Goal: Find specific page/section: Find specific page/section

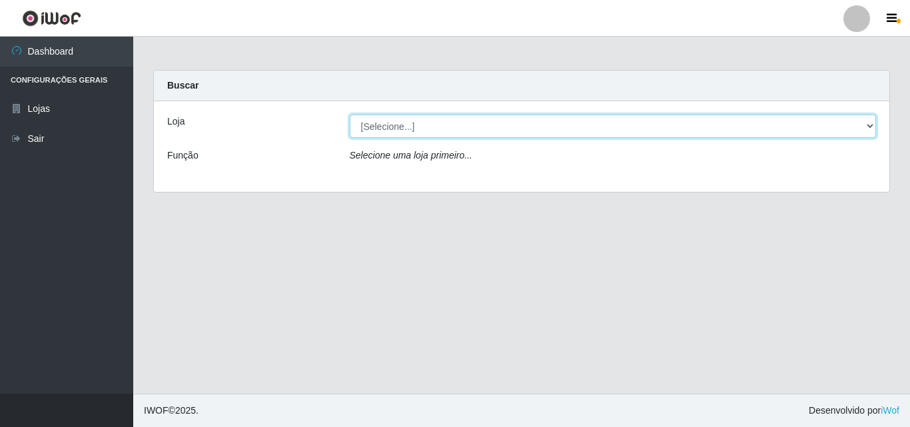
click at [378, 121] on select "[Selecione...] Bemais Supermercados - B11 Manaíra" at bounding box center [613, 126] width 527 height 23
select select "409"
click at [350, 115] on select "[Selecione...] Bemais Supermercados - B11 Manaíra" at bounding box center [613, 126] width 527 height 23
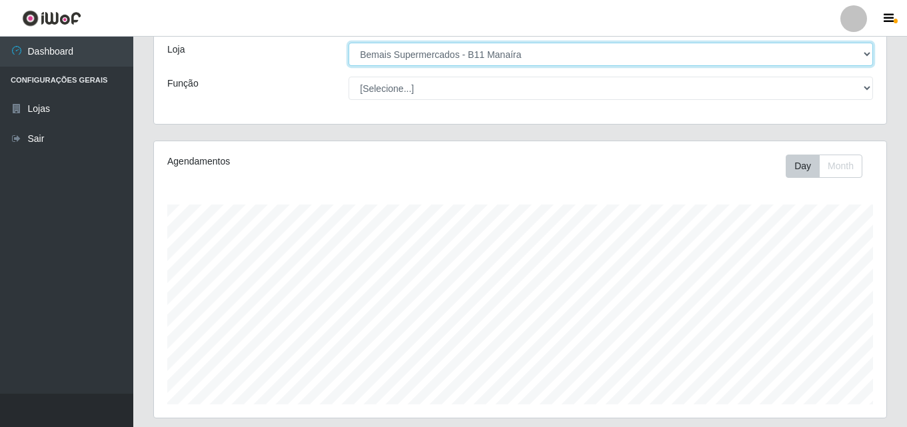
scroll to position [266, 0]
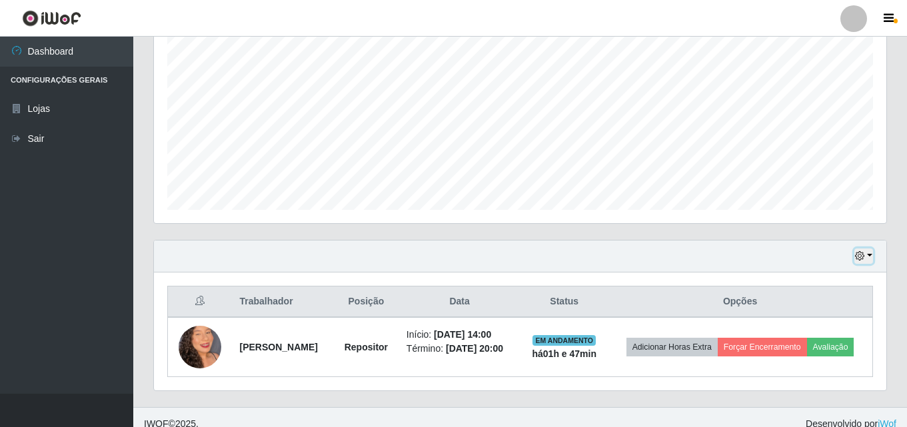
click at [867, 250] on button "button" at bounding box center [863, 255] width 19 height 15
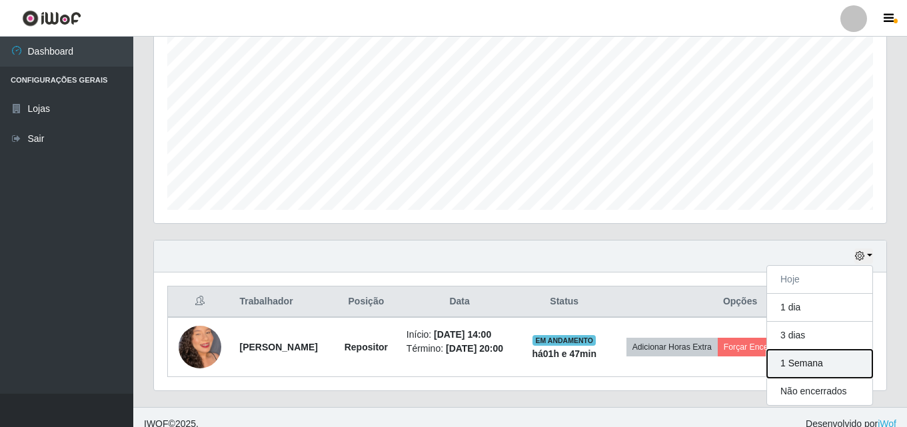
click at [835, 360] on button "1 Semana" at bounding box center [819, 364] width 105 height 28
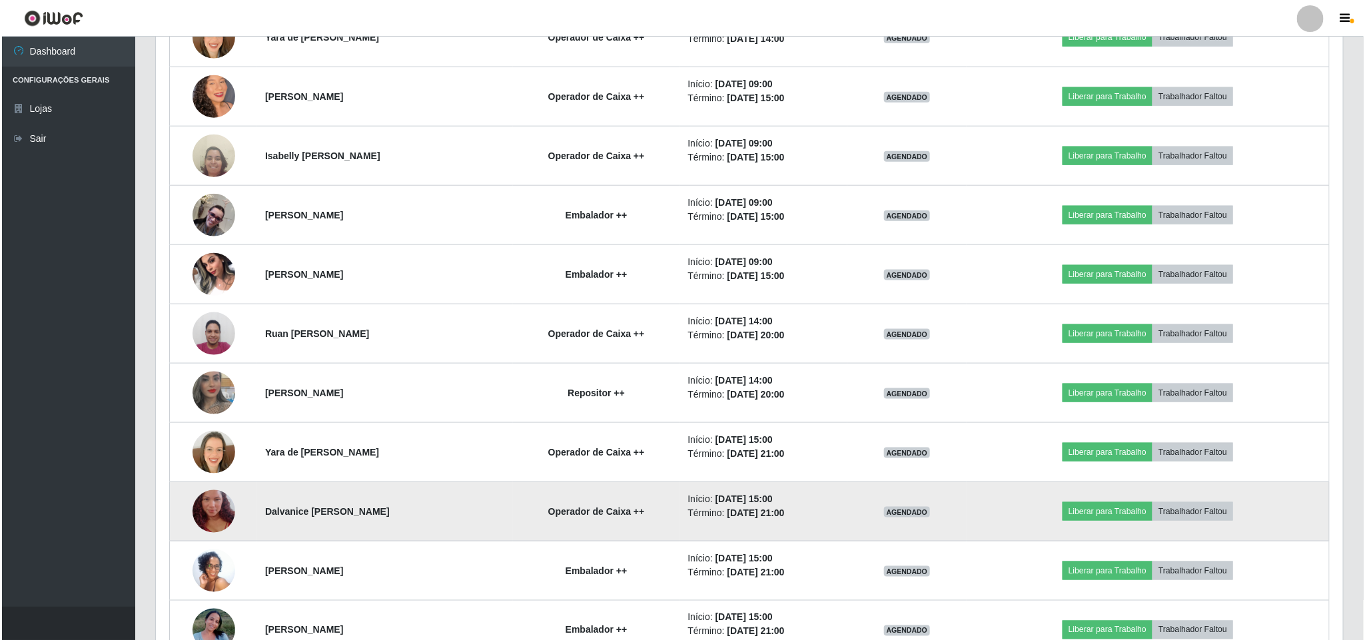
scroll to position [799, 0]
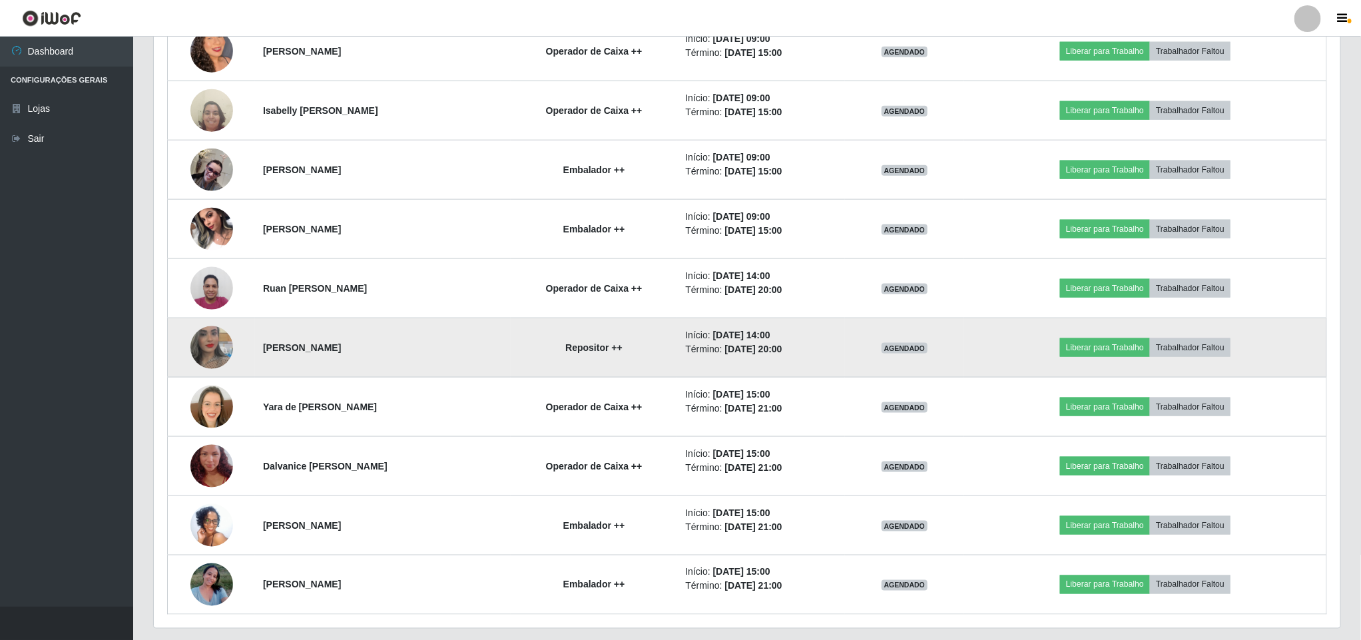
click at [206, 356] on img at bounding box center [211, 348] width 43 height 76
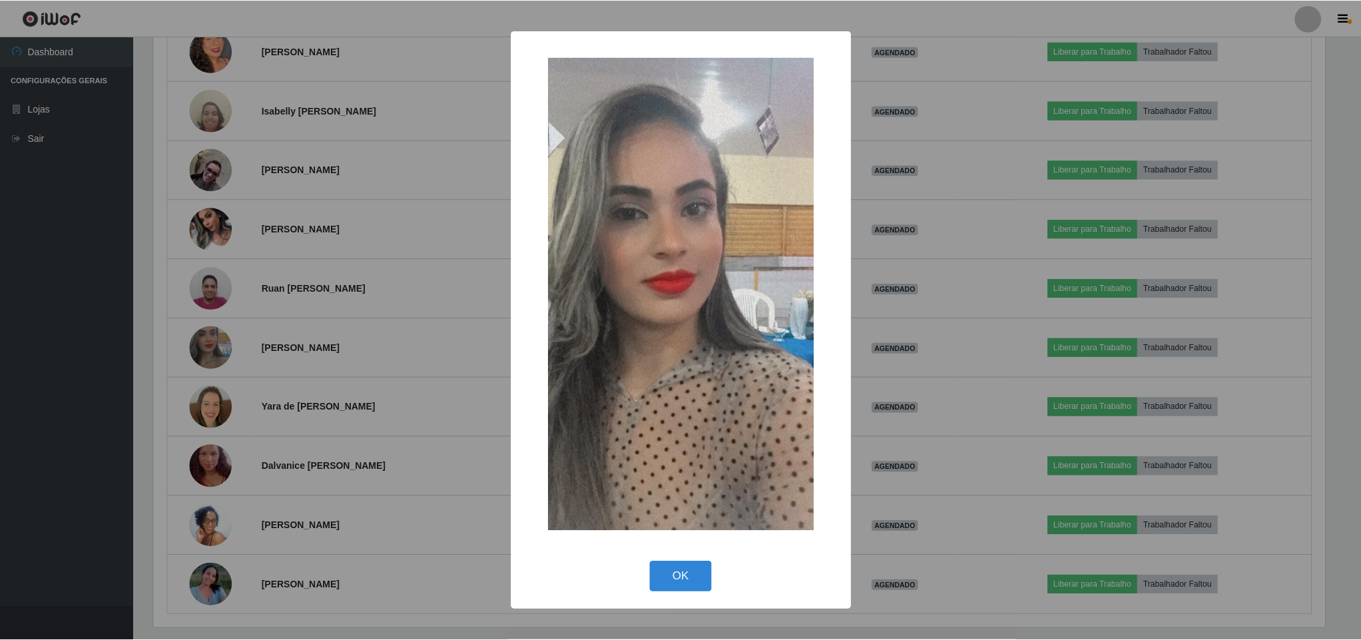
scroll to position [278, 1175]
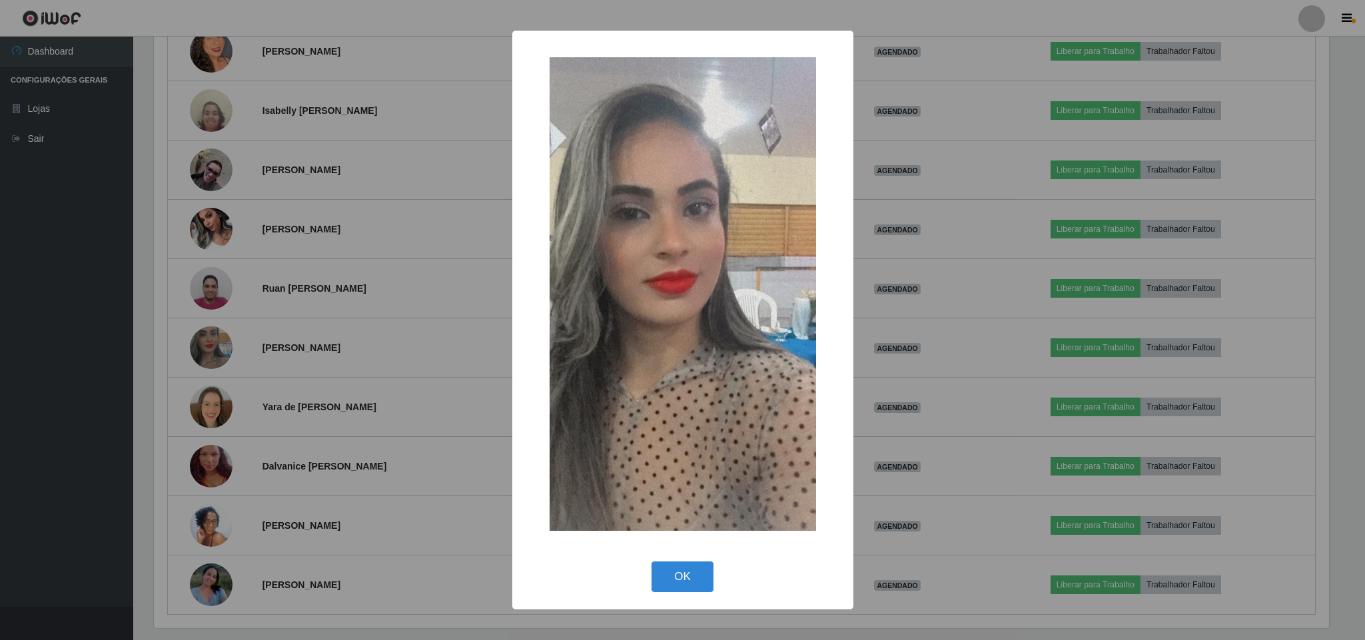
click at [214, 358] on div "× OK Cancel" at bounding box center [682, 320] width 1365 height 640
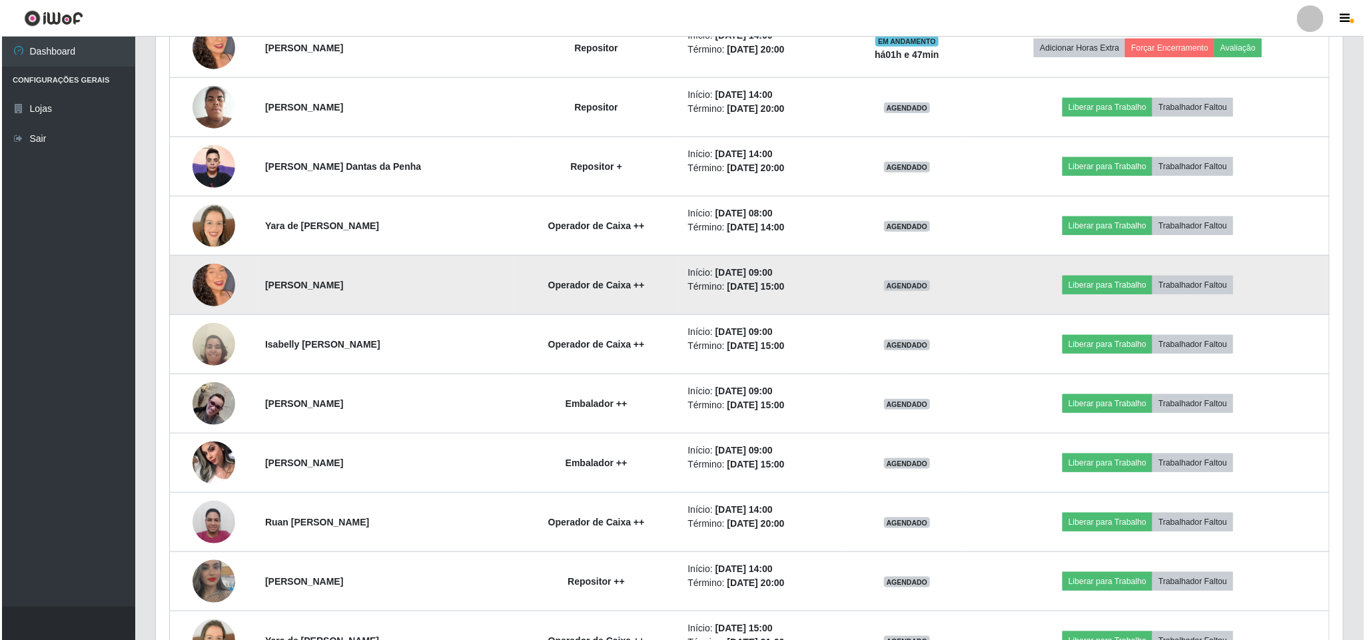
scroll to position [599, 0]
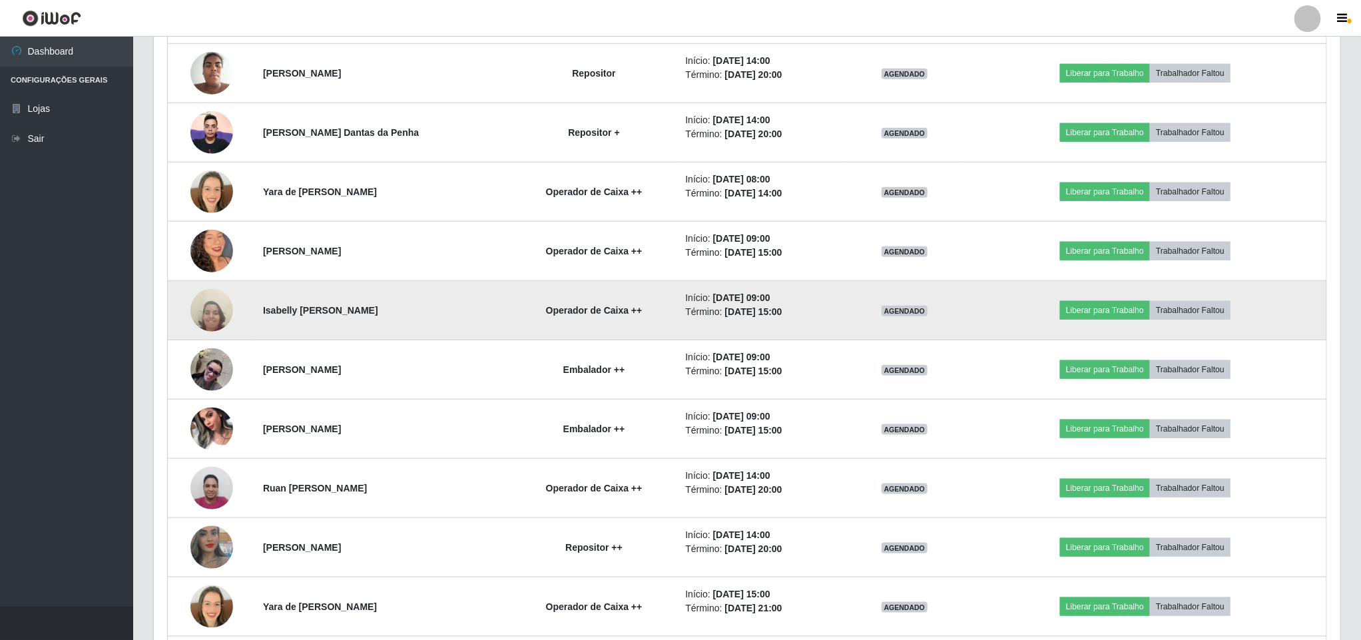
click at [208, 314] on img at bounding box center [211, 310] width 43 height 57
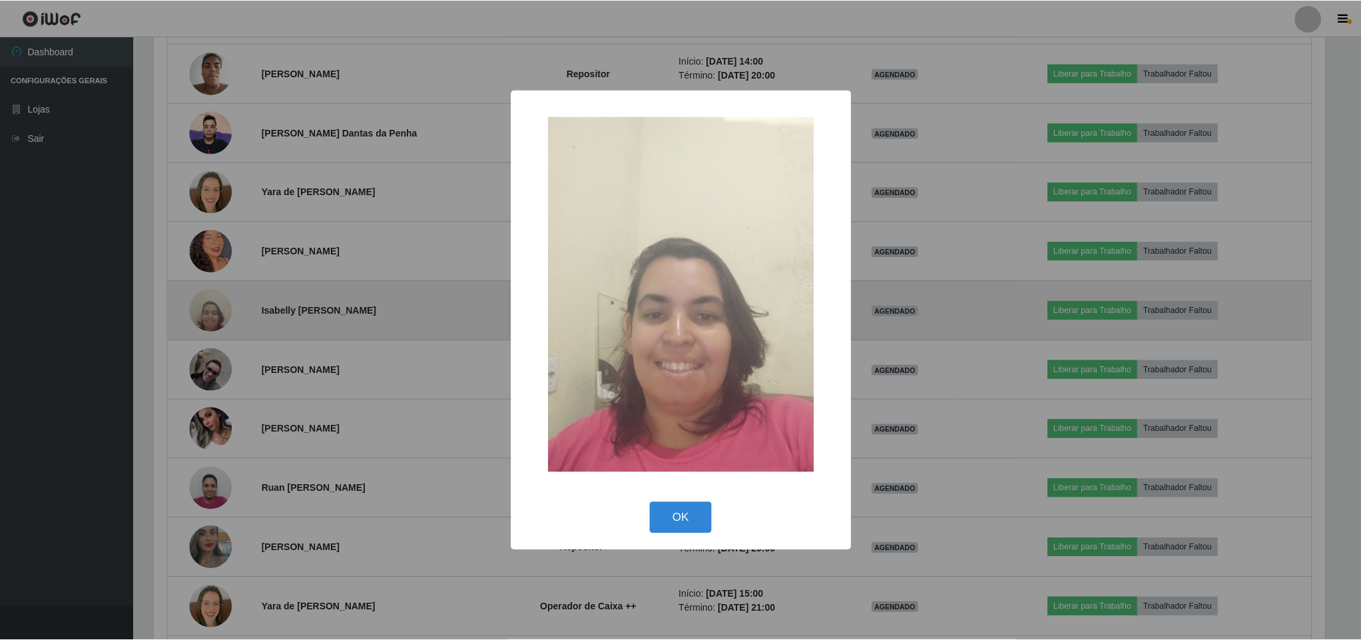
scroll to position [278, 1175]
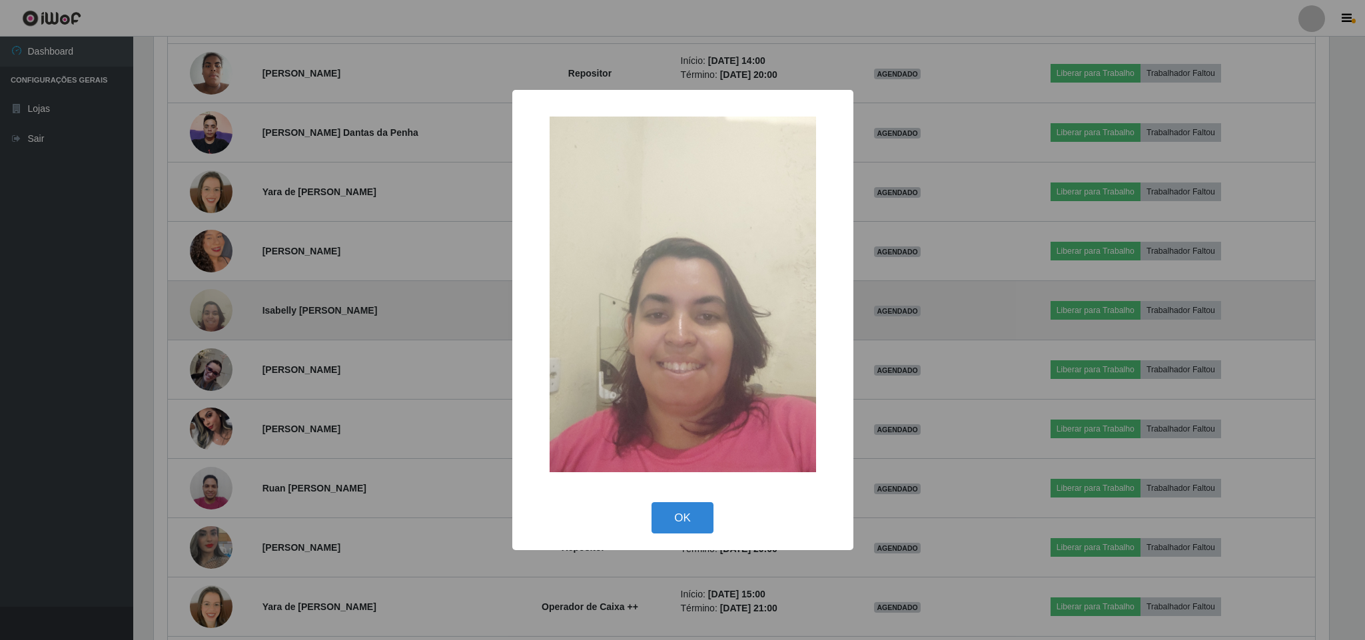
click at [208, 314] on div "× OK Cancel" at bounding box center [682, 320] width 1365 height 640
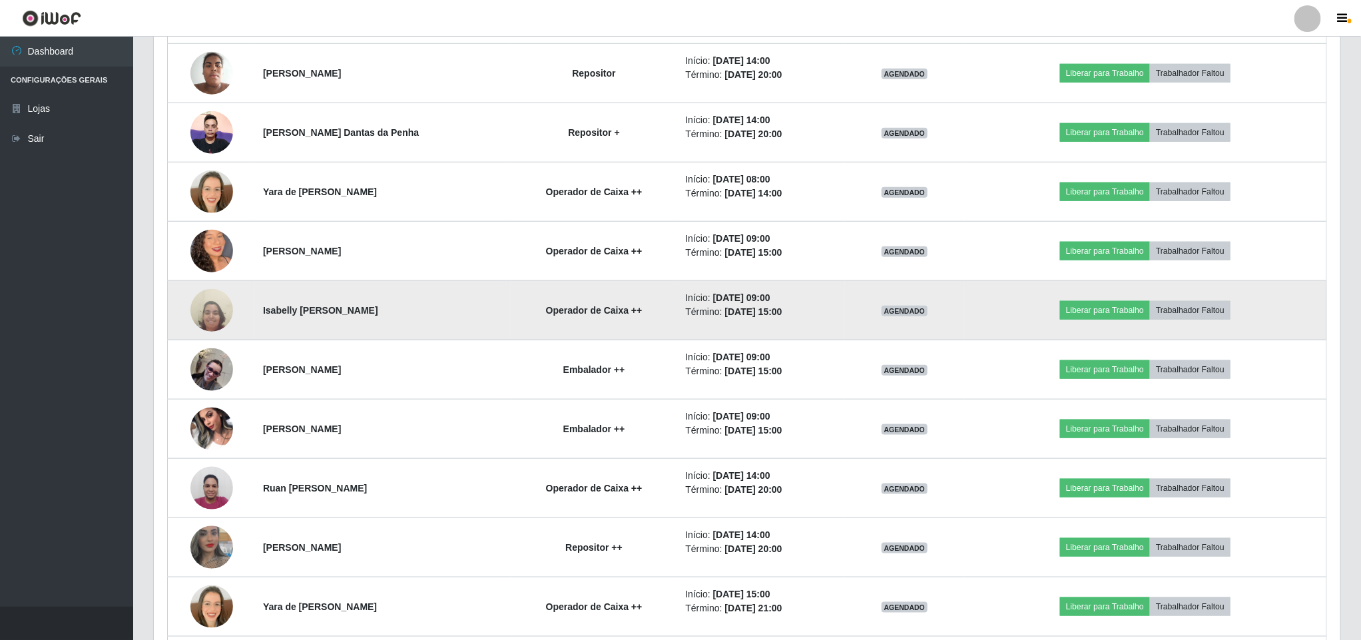
click at [208, 314] on img at bounding box center [211, 310] width 43 height 57
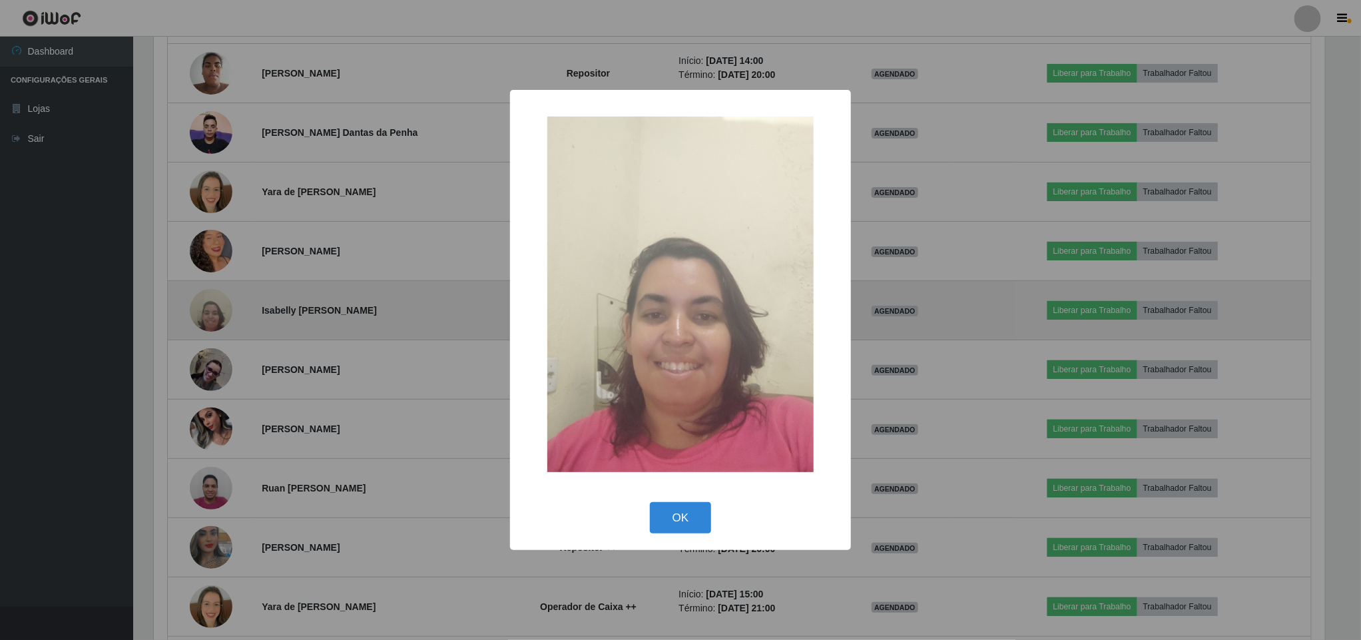
scroll to position [278, 1175]
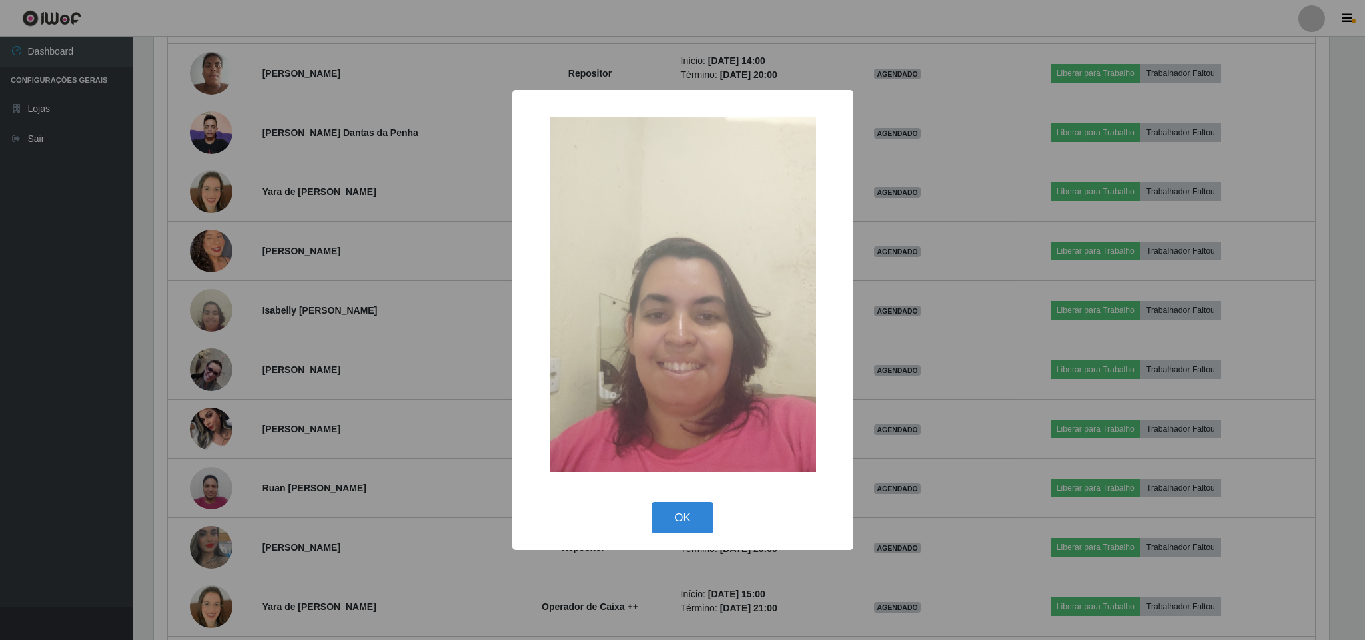
click at [244, 322] on div "× OK Cancel" at bounding box center [682, 320] width 1365 height 640
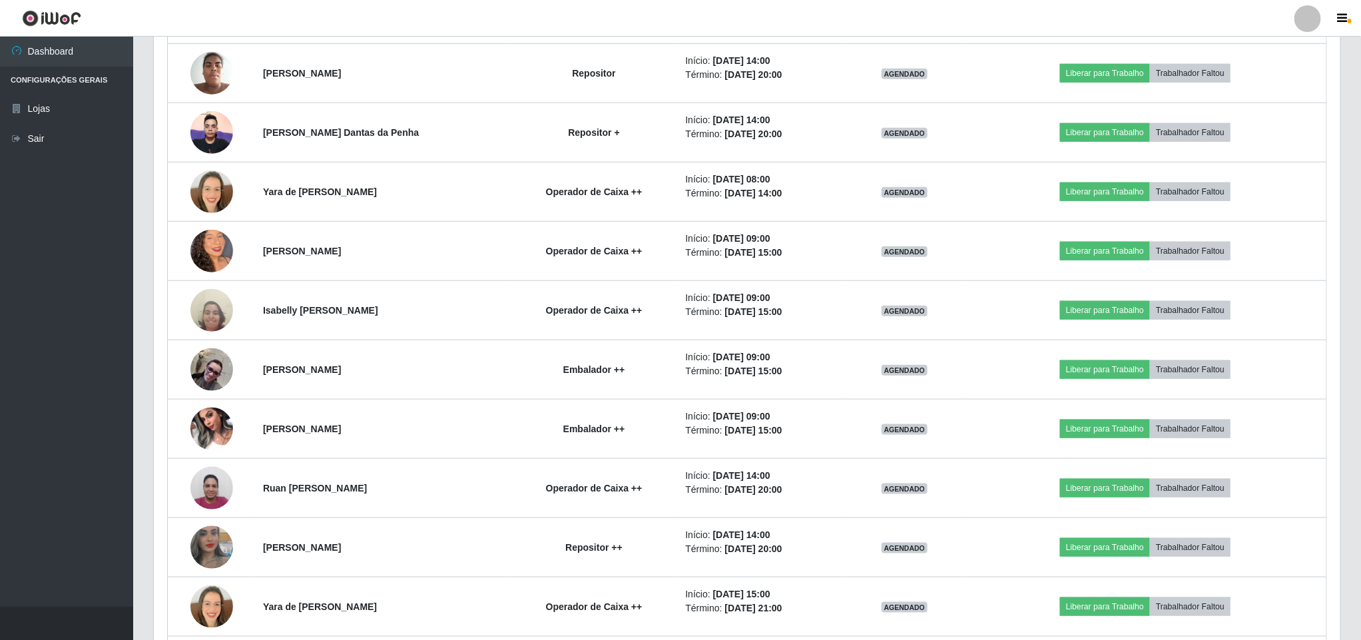
scroll to position [278, 1186]
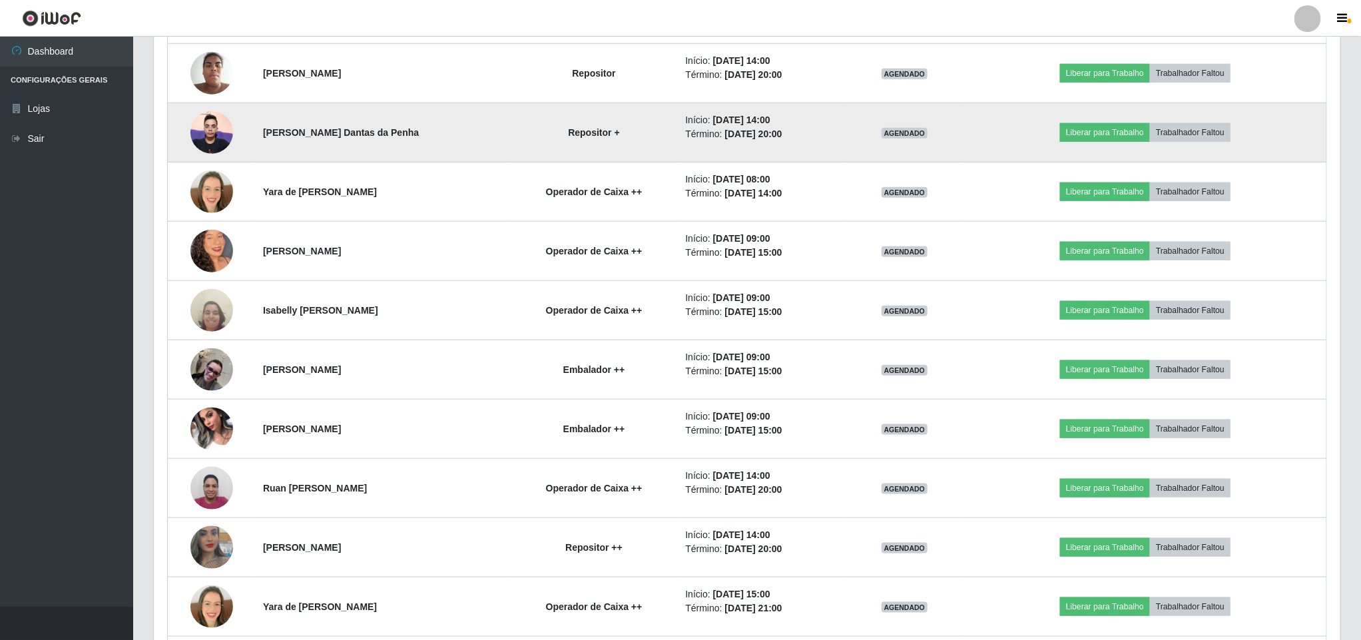
click at [218, 135] on img at bounding box center [211, 132] width 43 height 57
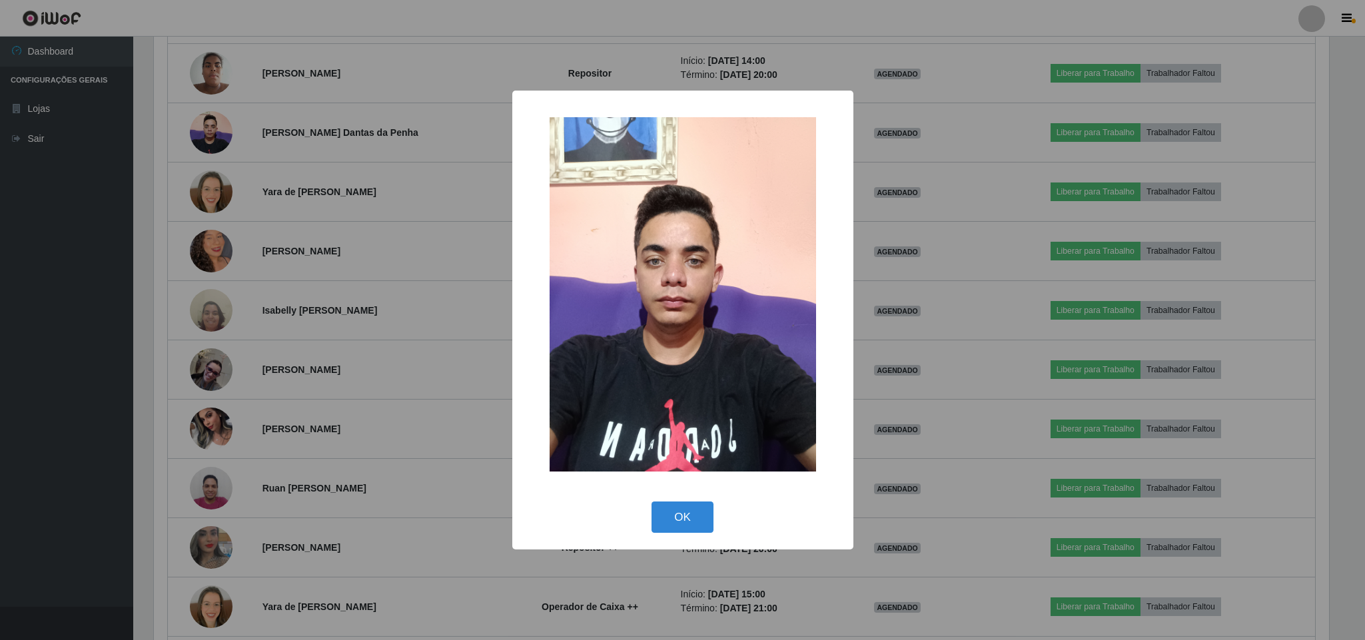
click at [206, 121] on div "× OK Cancel" at bounding box center [682, 320] width 1365 height 640
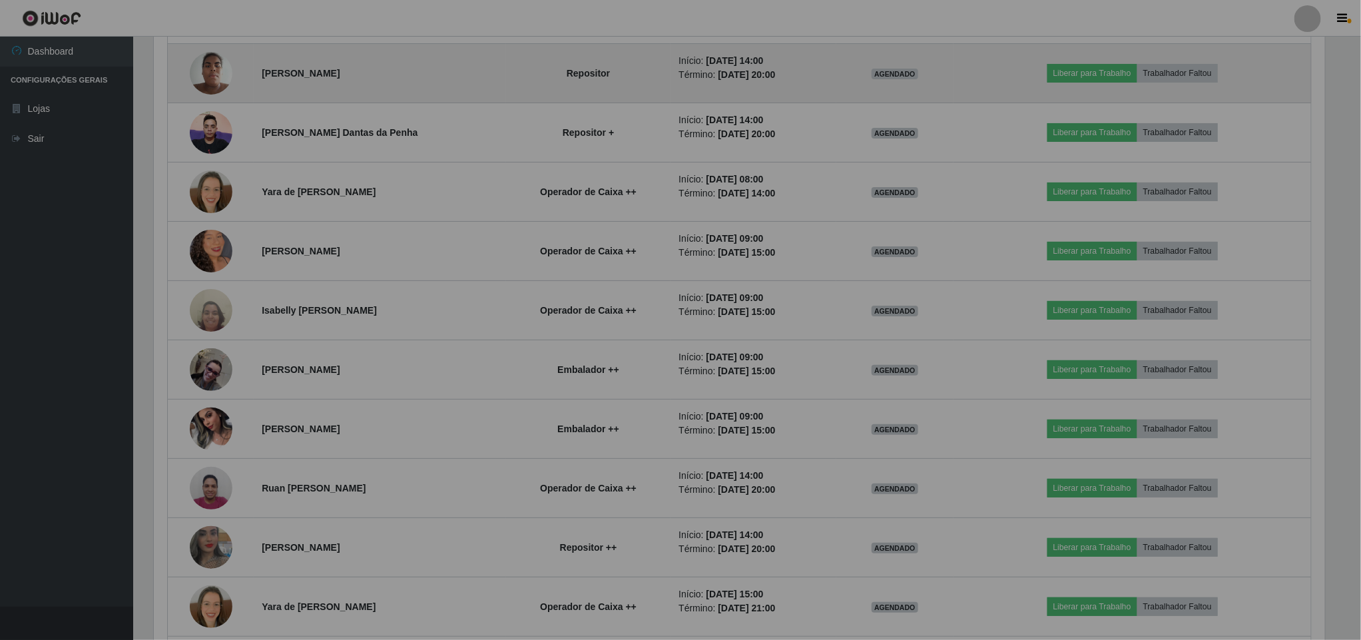
scroll to position [278, 1186]
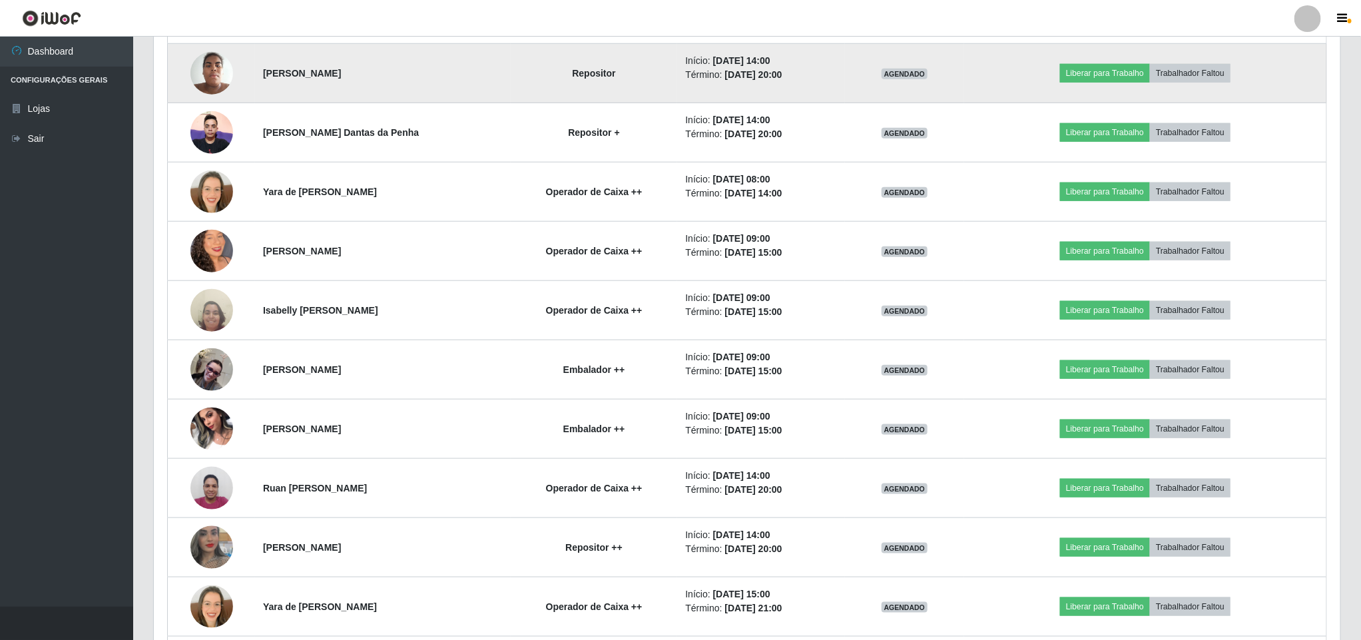
click at [192, 73] on img at bounding box center [211, 73] width 43 height 57
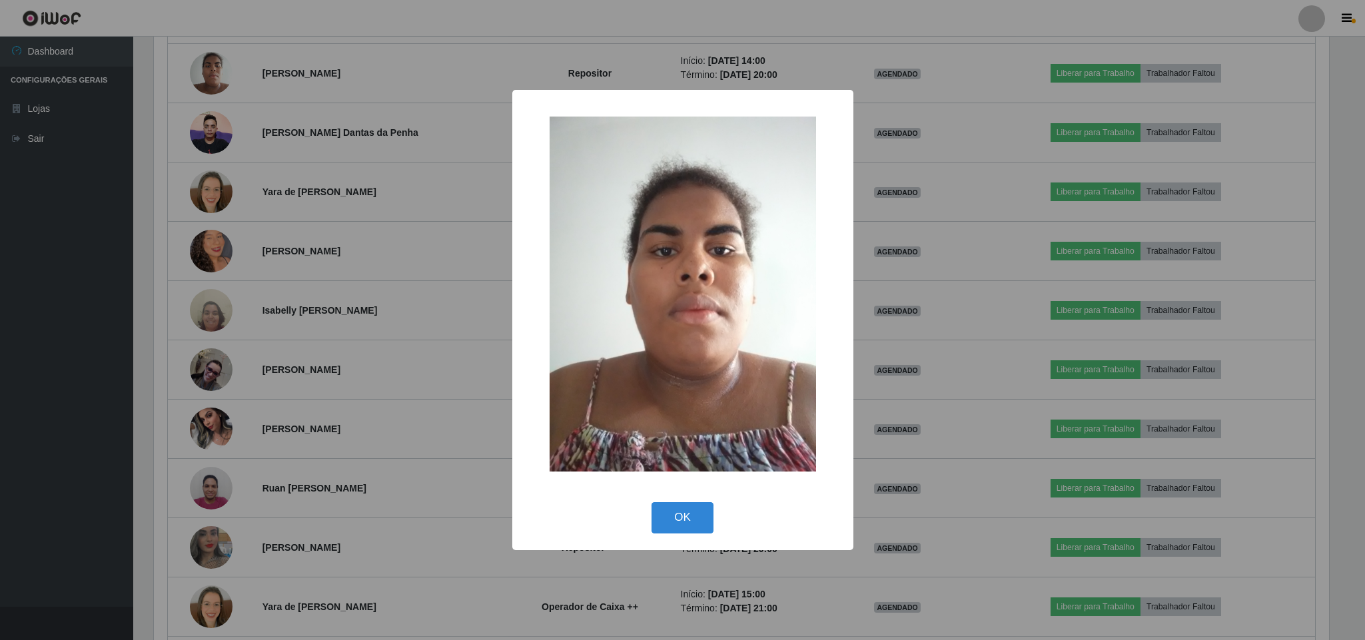
click at [212, 79] on div "× OK Cancel" at bounding box center [682, 320] width 1365 height 640
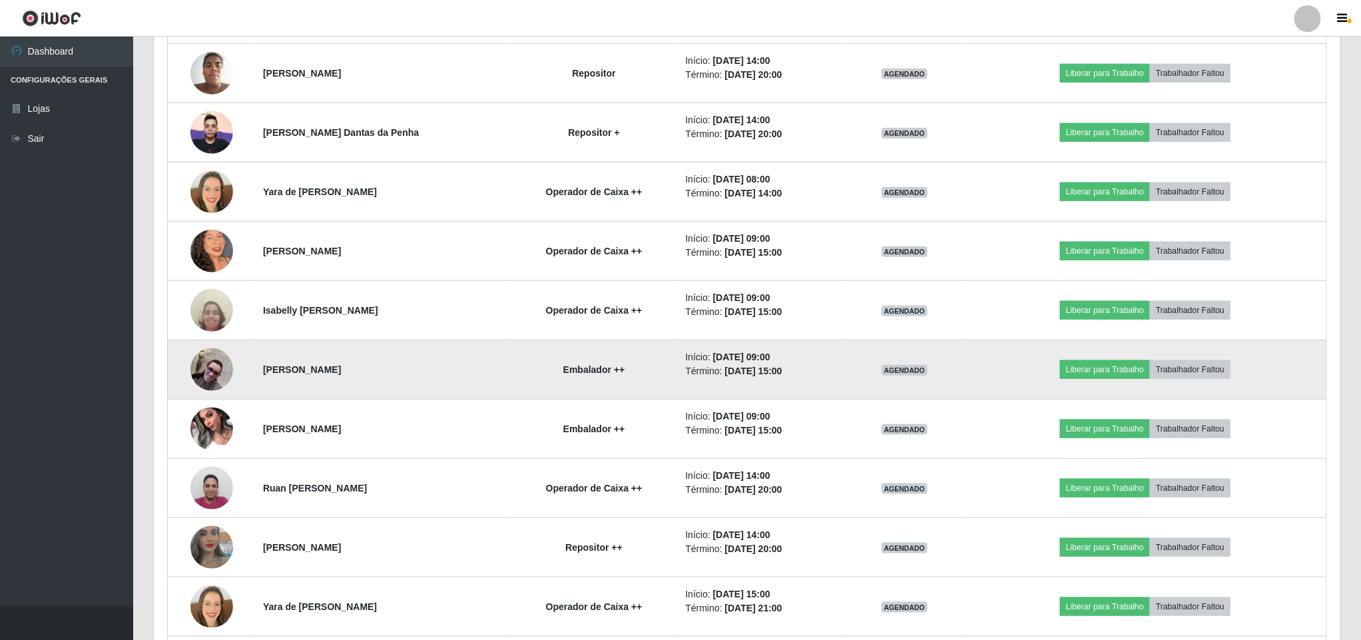
scroll to position [699, 0]
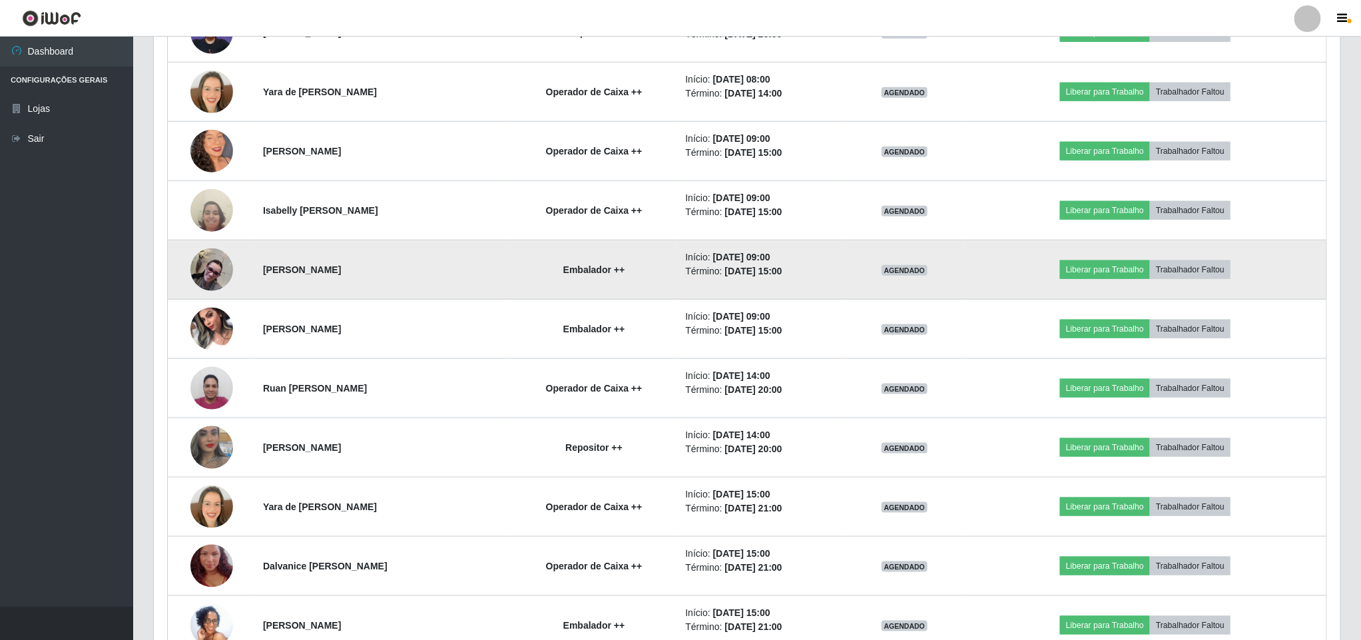
click at [192, 258] on td at bounding box center [212, 269] width 88 height 59
click at [202, 266] on img at bounding box center [211, 269] width 43 height 43
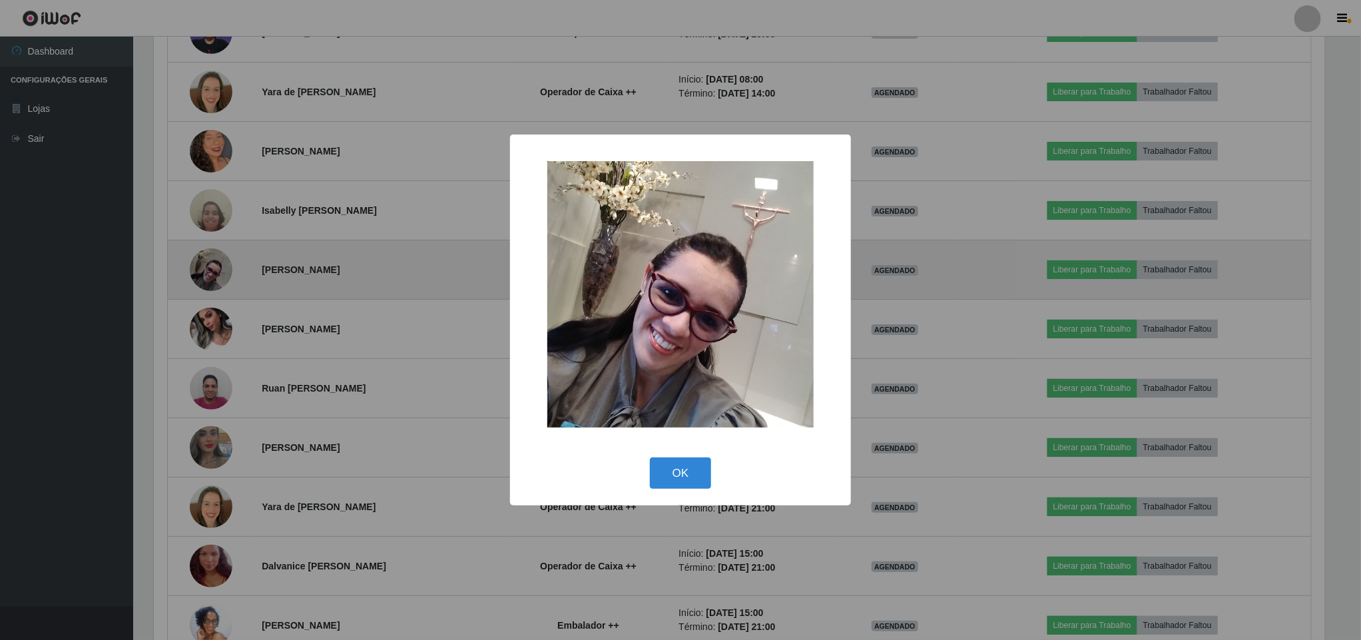
scroll to position [278, 1175]
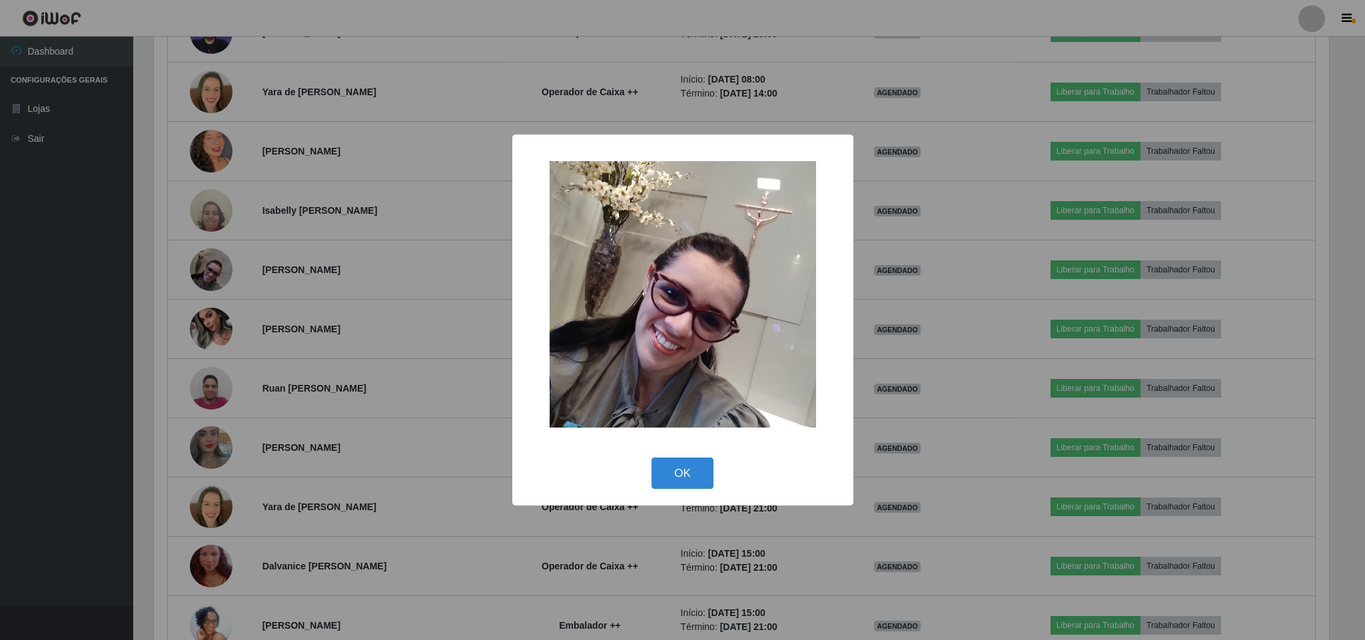
click at [204, 266] on div "× OK Cancel" at bounding box center [682, 320] width 1365 height 640
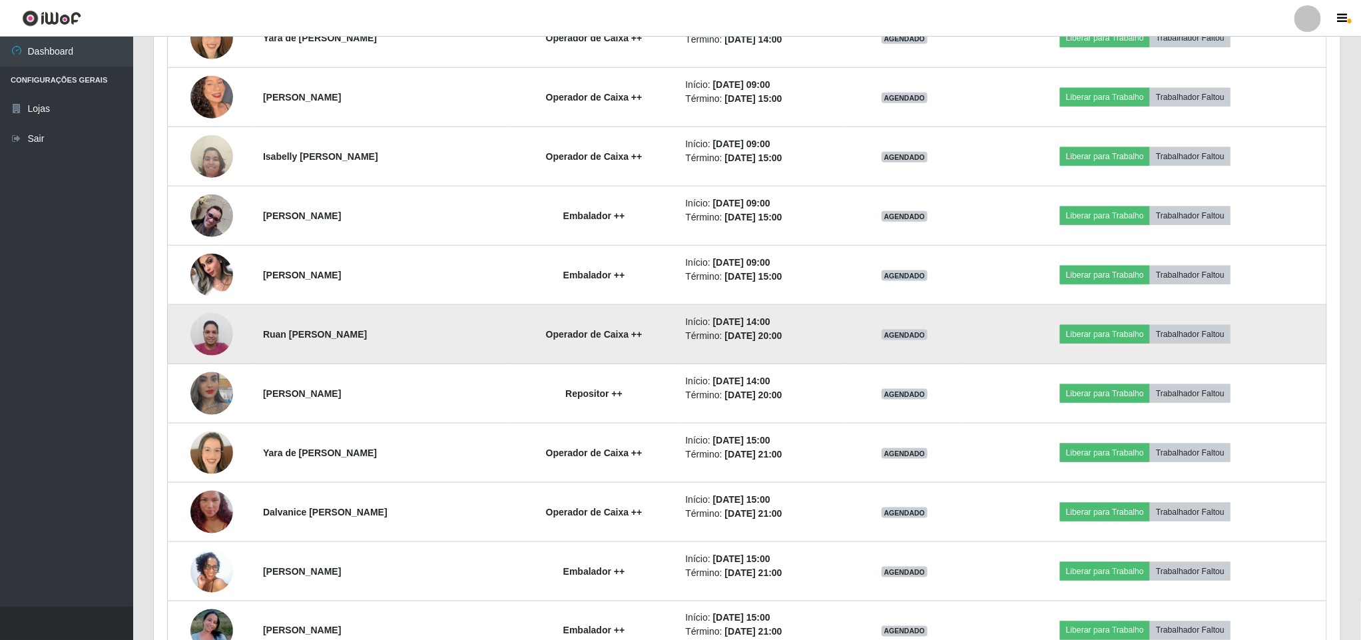
scroll to position [799, 0]
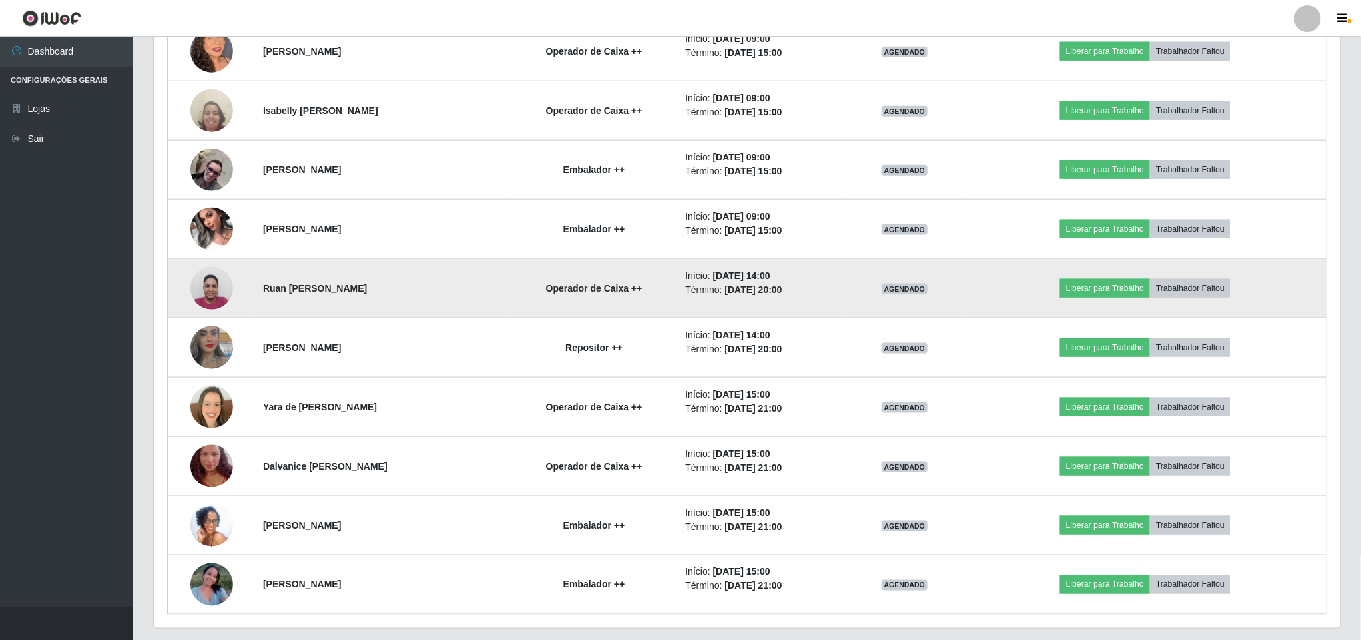
click at [210, 300] on img at bounding box center [211, 288] width 43 height 57
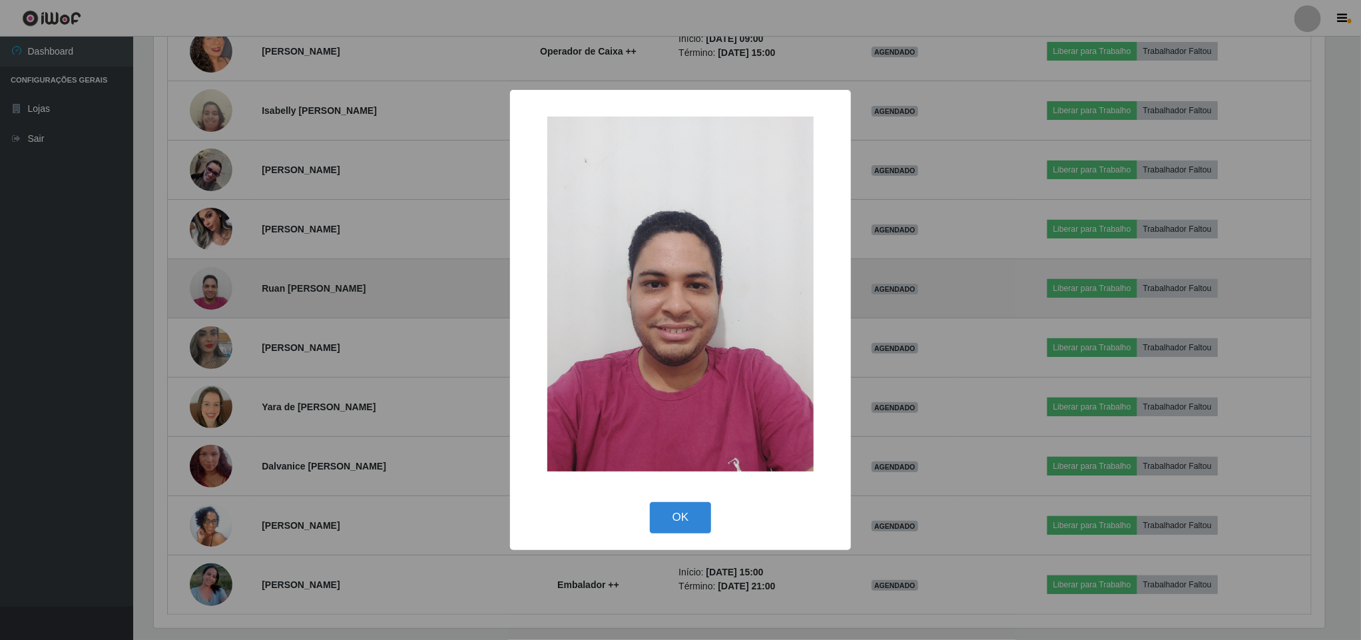
scroll to position [0, 0]
click at [210, 300] on div "× OK Cancel" at bounding box center [682, 320] width 1365 height 640
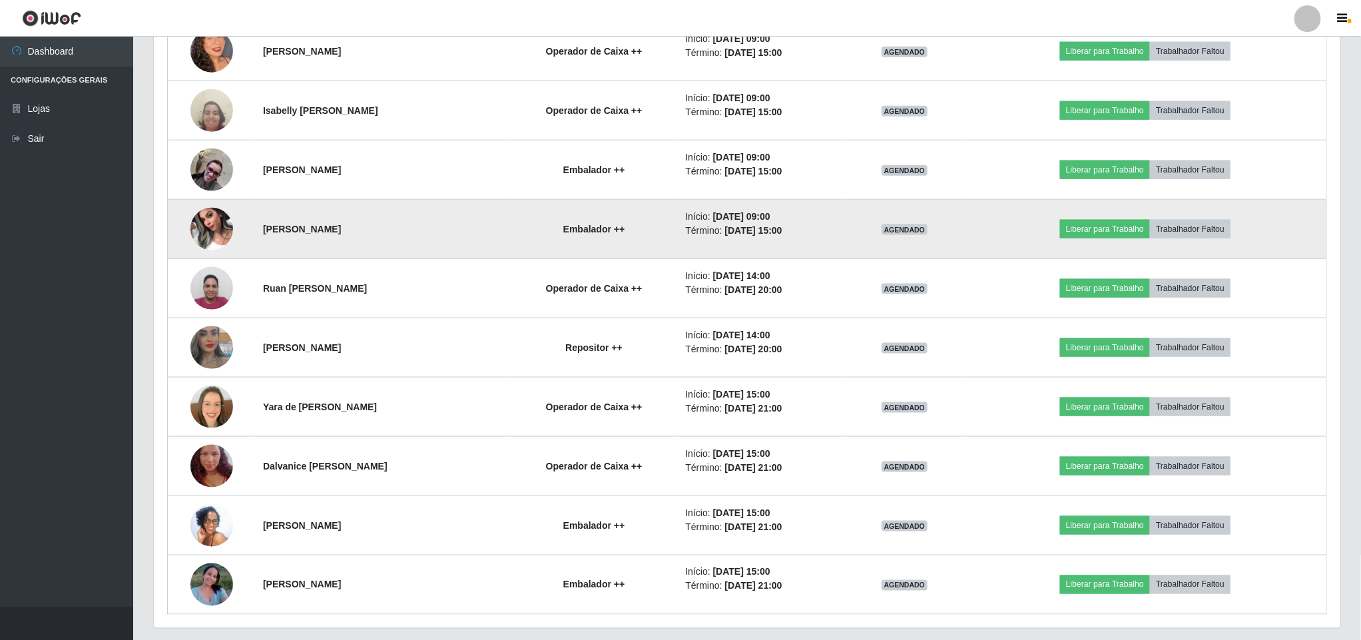
click at [206, 246] on img at bounding box center [211, 228] width 43 height 57
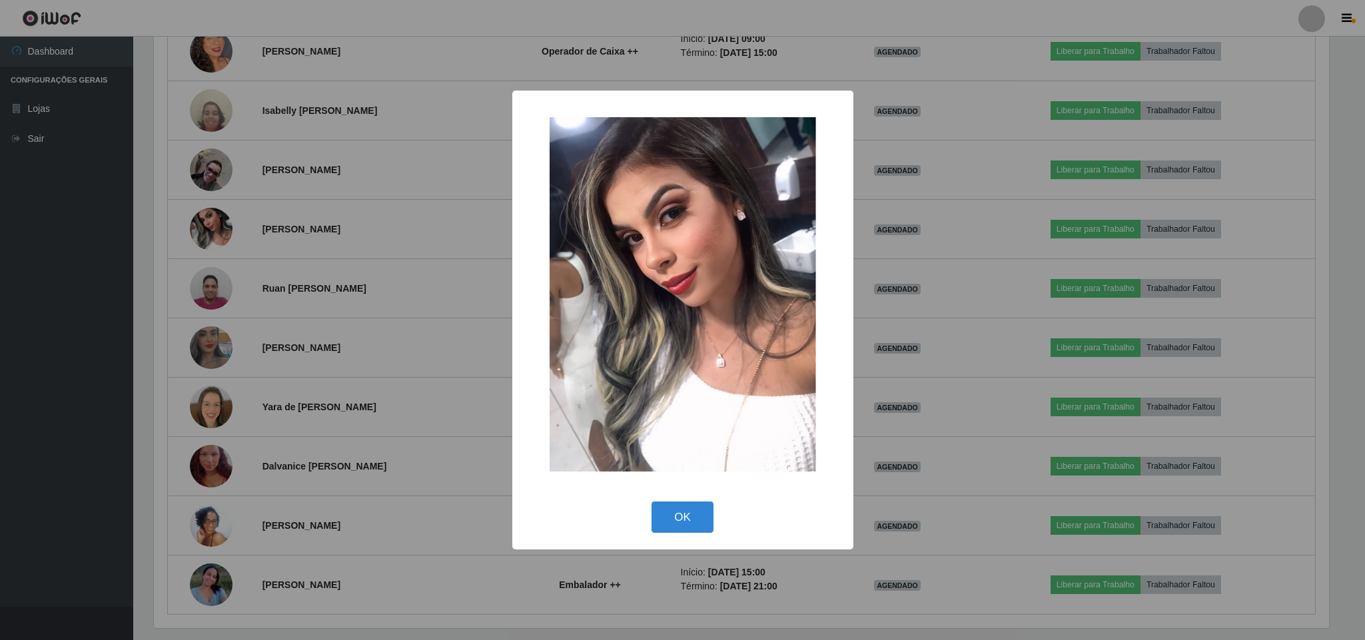
click at [206, 246] on div "× OK Cancel" at bounding box center [682, 320] width 1365 height 640
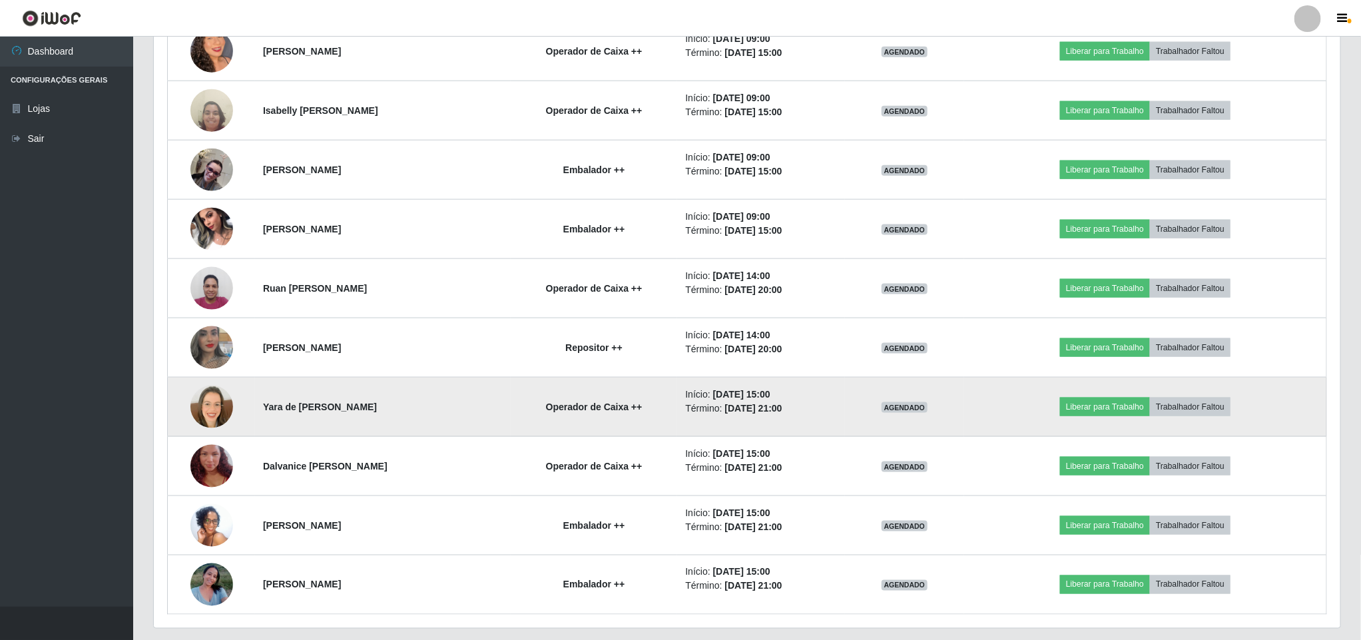
click at [222, 412] on img at bounding box center [211, 407] width 43 height 43
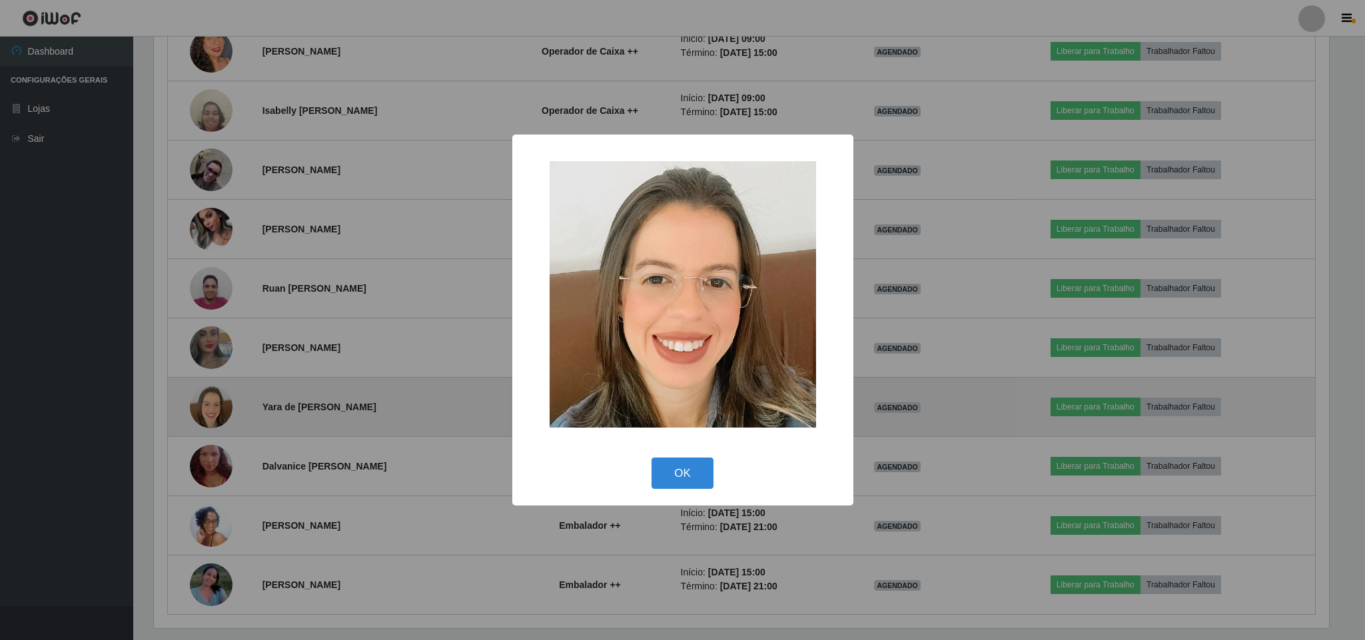
click at [226, 414] on div "× OK Cancel" at bounding box center [682, 320] width 1365 height 640
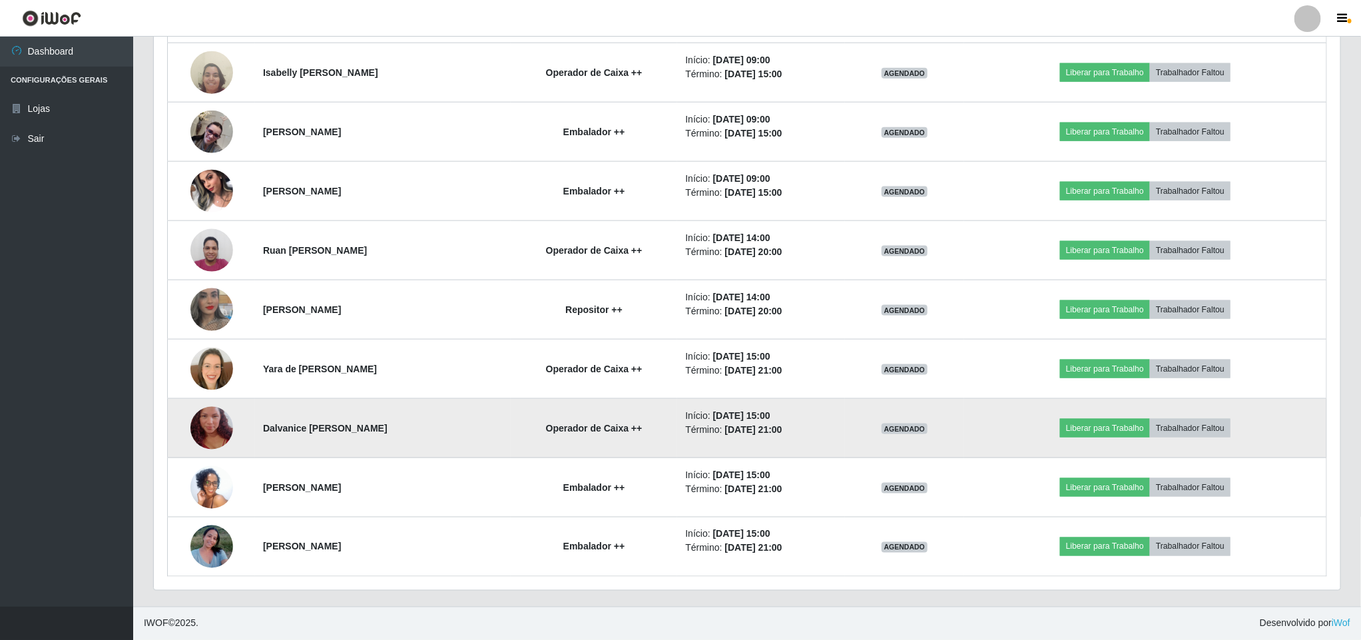
click at [204, 410] on img at bounding box center [211, 428] width 43 height 76
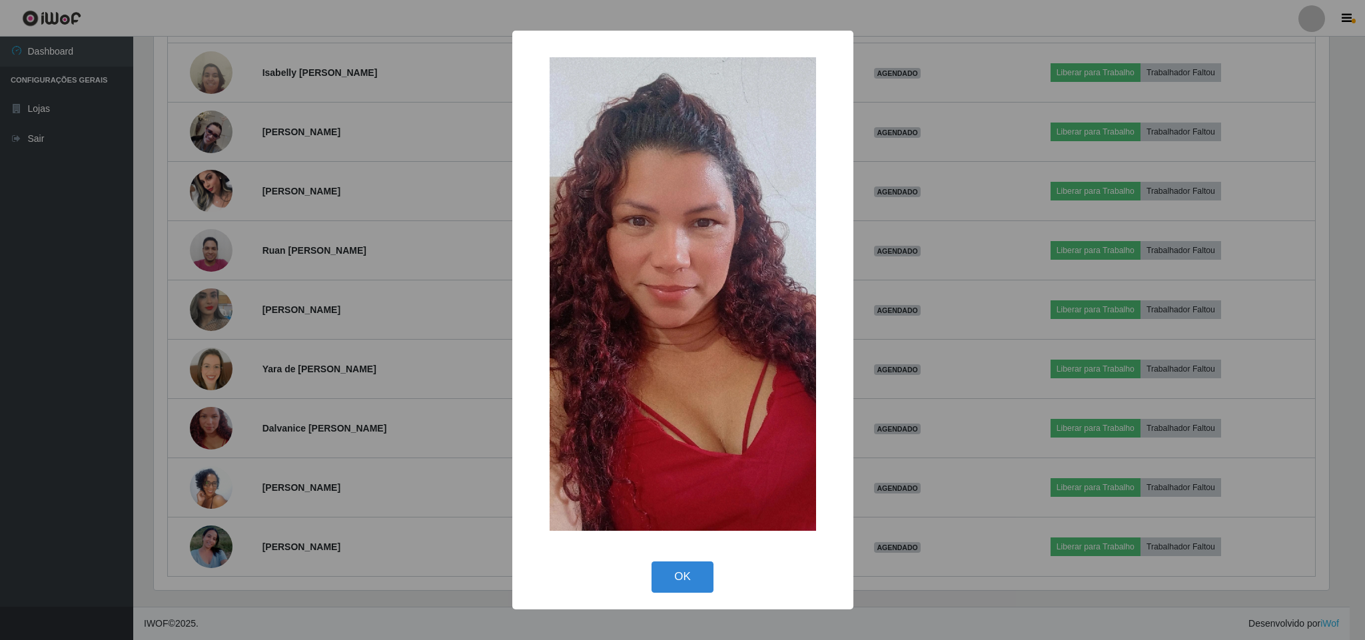
click at [208, 406] on div "× OK Cancel" at bounding box center [682, 320] width 1365 height 640
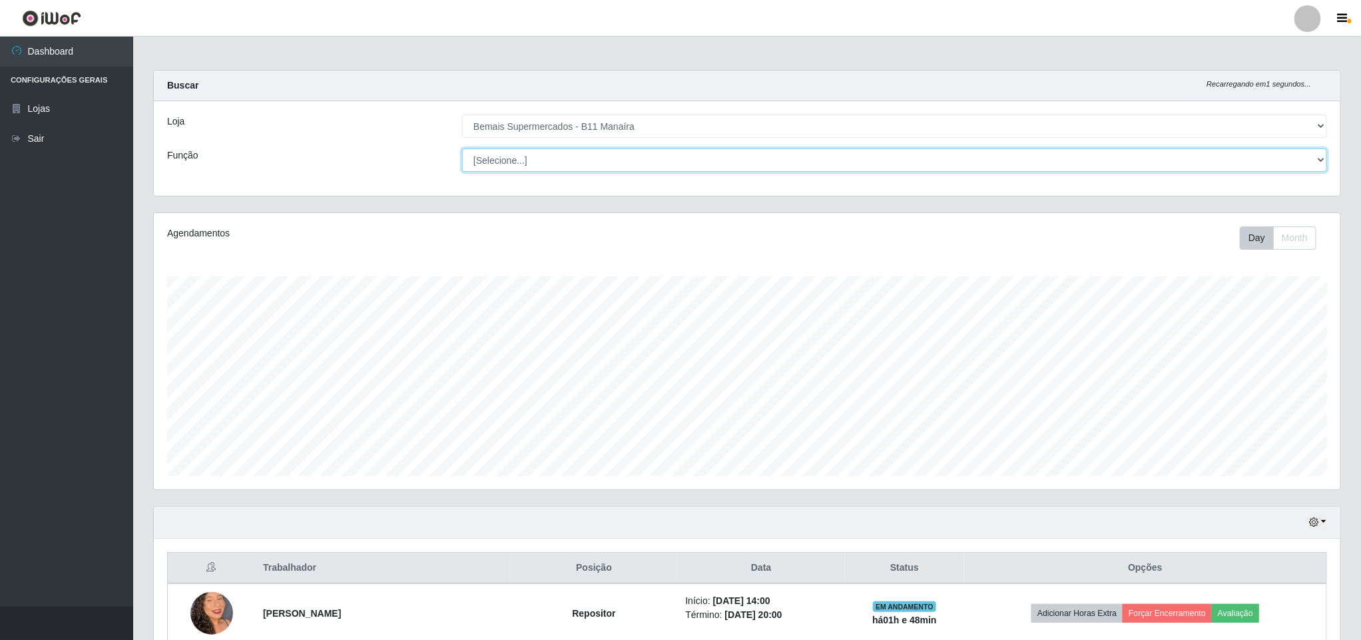
click at [602, 149] on select "[Selecione...] ASG ASG + ASG ++ Auxiliar de Estacionamento Auxiliar de Estacion…" at bounding box center [894, 160] width 865 height 23
click at [462, 149] on select "[Selecione...] ASG ASG + ASG ++ Auxiliar de Estacionamento Auxiliar de Estacion…" at bounding box center [894, 160] width 865 height 23
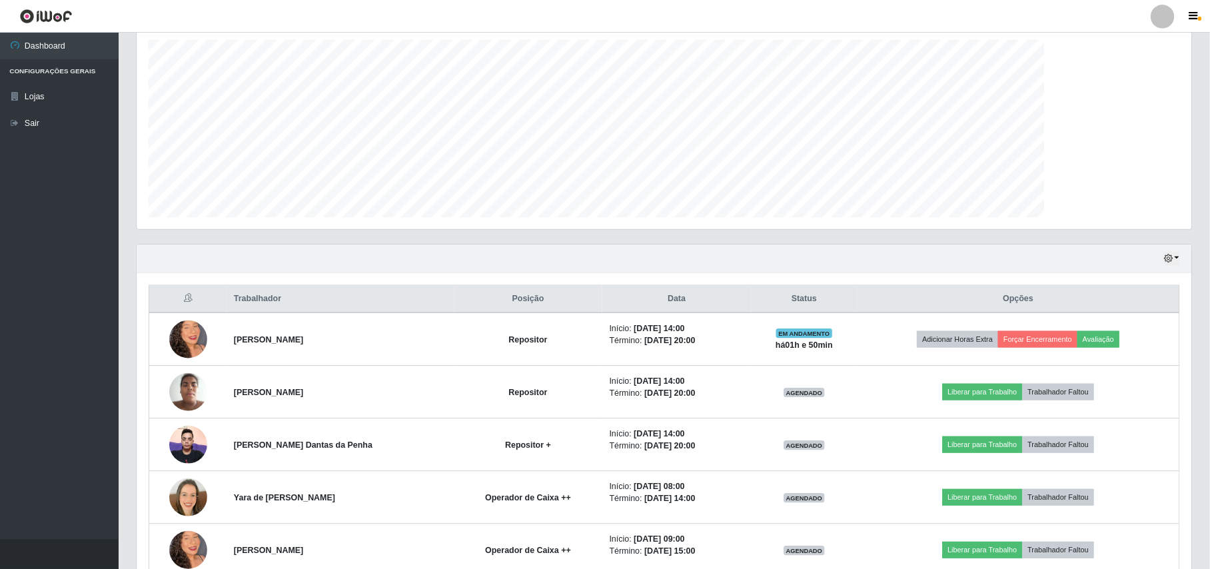
scroll to position [277, 1034]
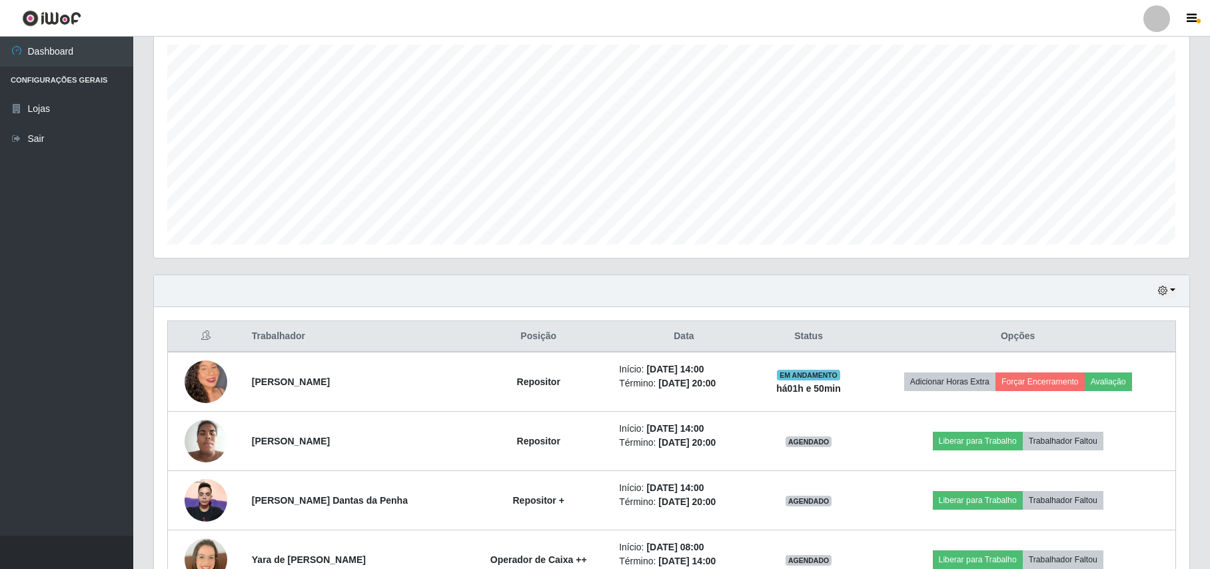
drag, startPoint x: 1592, startPoint y: 5, endPoint x: 41, endPoint y: 280, distance: 1575.4
click at [20, 286] on ul "Dashboard Configurações Gerais Lojas Sair" at bounding box center [66, 286] width 133 height 499
